Goal: Find specific page/section: Find specific page/section

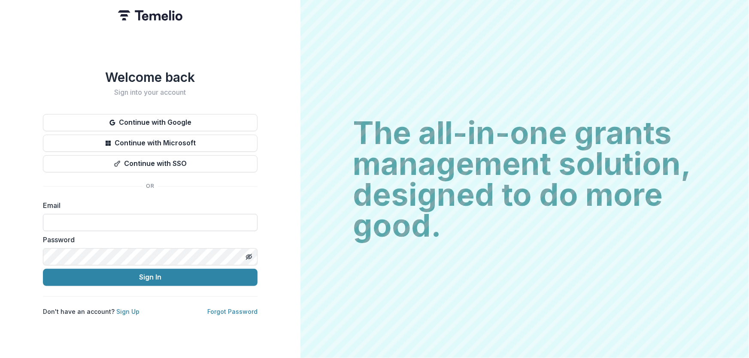
click at [79, 217] on input at bounding box center [150, 222] width 215 height 17
type input "**********"
click at [43, 269] on button "Sign In" at bounding box center [150, 277] width 215 height 17
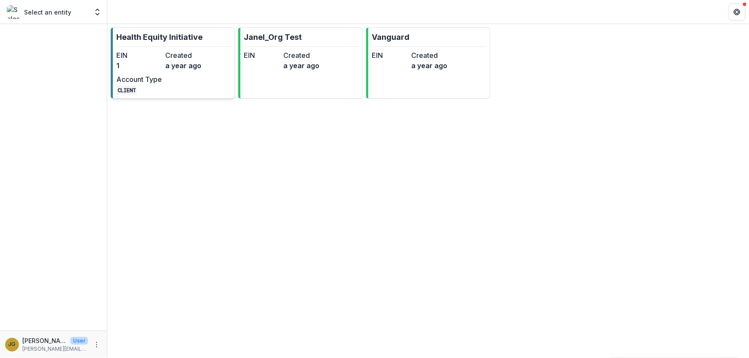
click at [143, 39] on p "Health Equity Initiative" at bounding box center [159, 37] width 86 height 12
